Goal: Check status: Check status

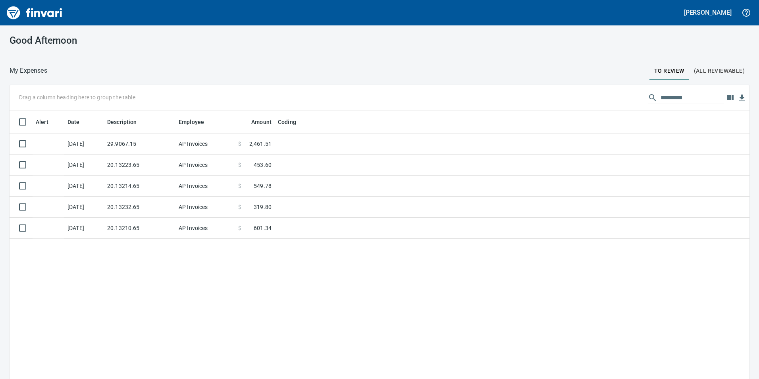
scroll to position [285, 726]
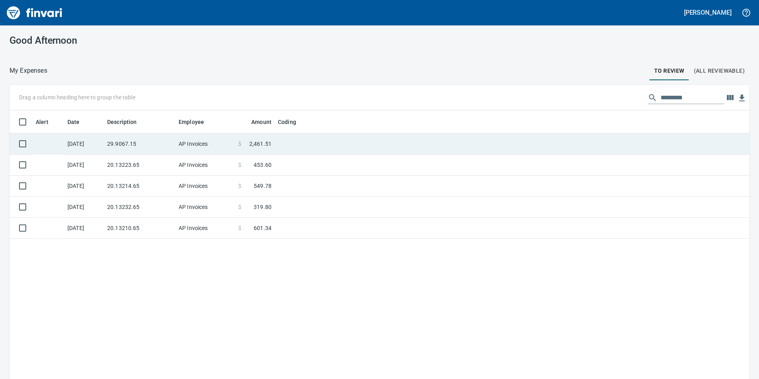
click at [137, 146] on td "29.9067.15" at bounding box center [139, 143] width 71 height 21
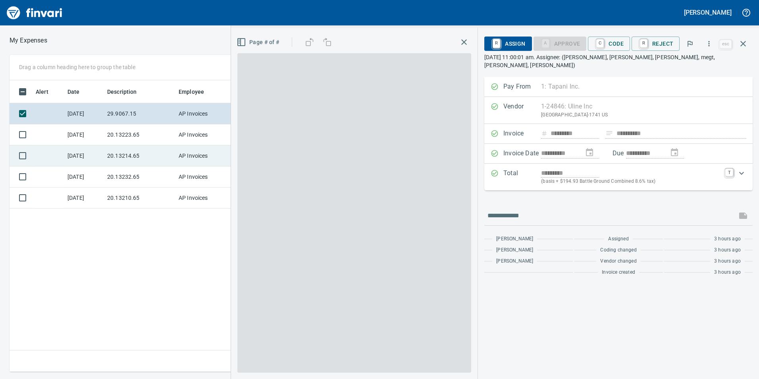
scroll to position [285, 535]
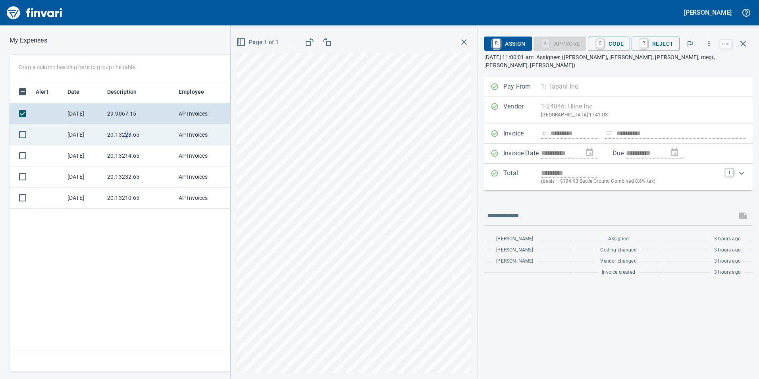
click at [125, 135] on td "20.13223.65" at bounding box center [139, 134] width 71 height 21
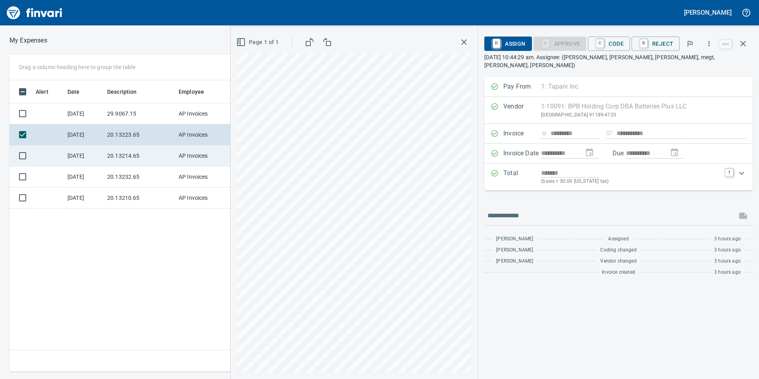
click at [145, 158] on td "20.13214.65" at bounding box center [139, 155] width 71 height 21
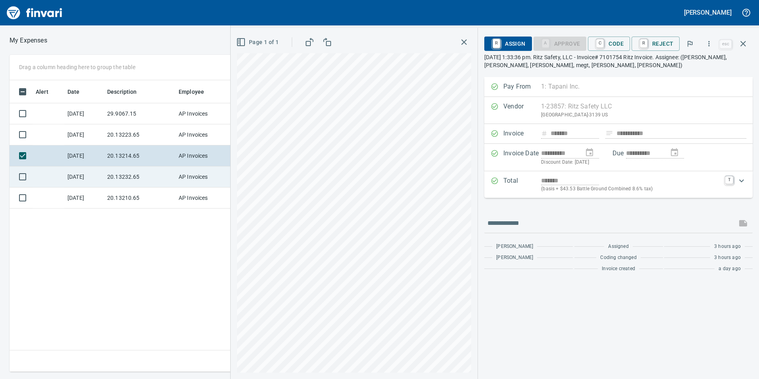
click at [181, 183] on td "AP Invoices" at bounding box center [205, 176] width 60 height 21
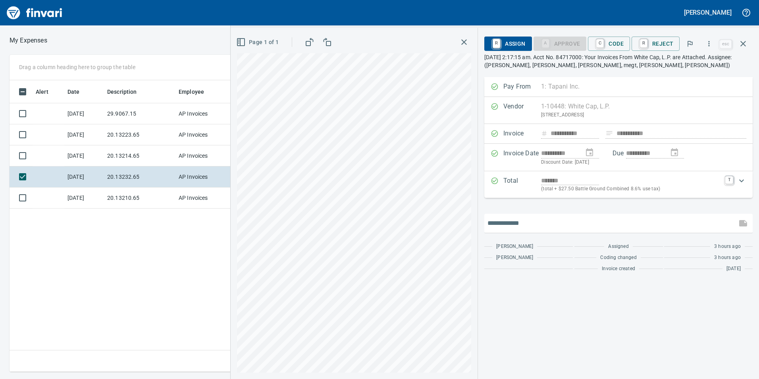
click at [388, 235] on div "**********" at bounding box center [495, 203] width 528 height 351
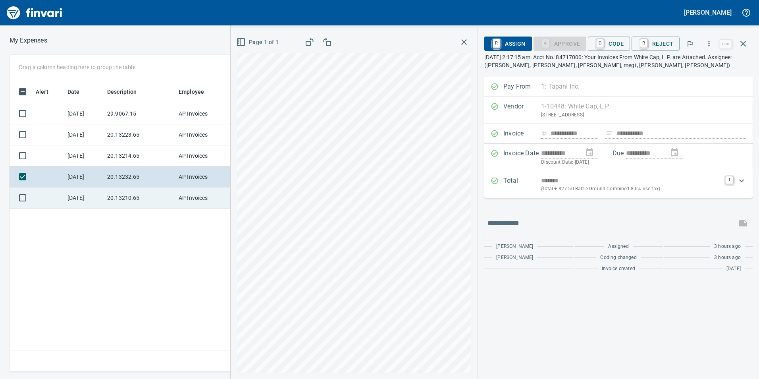
click at [164, 198] on td "20.13210.65" at bounding box center [139, 197] width 71 height 21
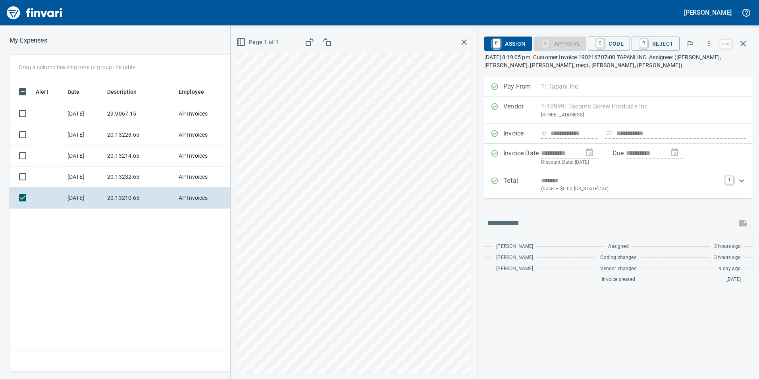
scroll to position [1, 1]
